Goal: Error: Check status

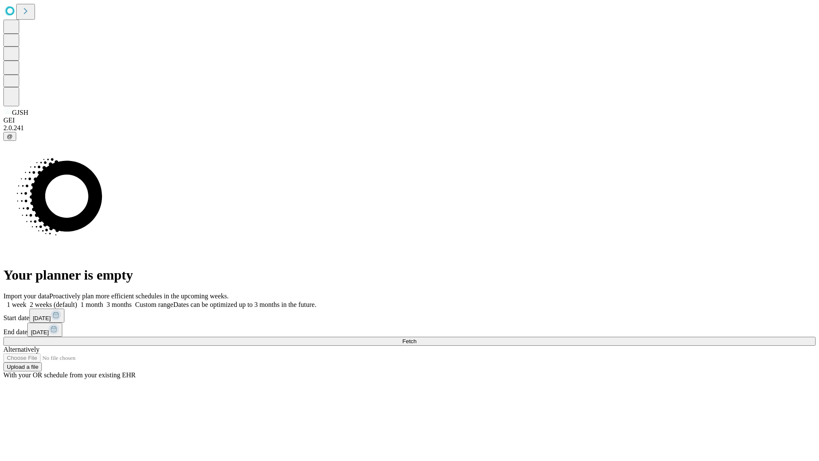
click at [416, 338] on span "Fetch" at bounding box center [409, 341] width 14 height 6
